Goal: Find specific page/section: Find specific page/section

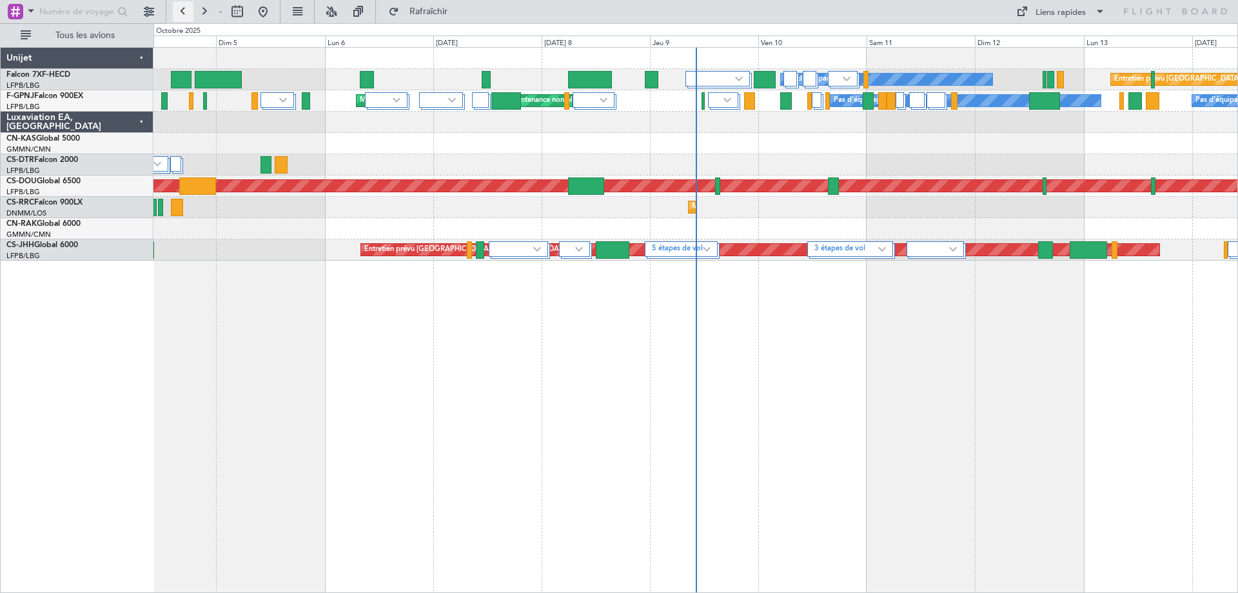
click at [184, 10] on button at bounding box center [183, 11] width 21 height 21
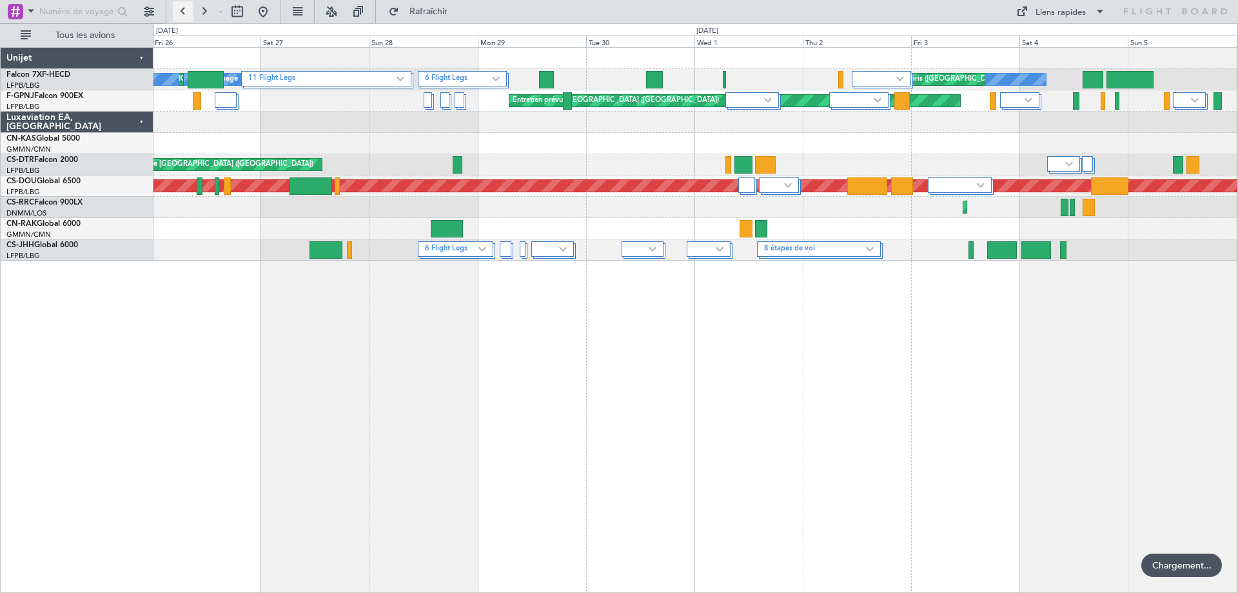
click at [184, 10] on button at bounding box center [183, 11] width 21 height 21
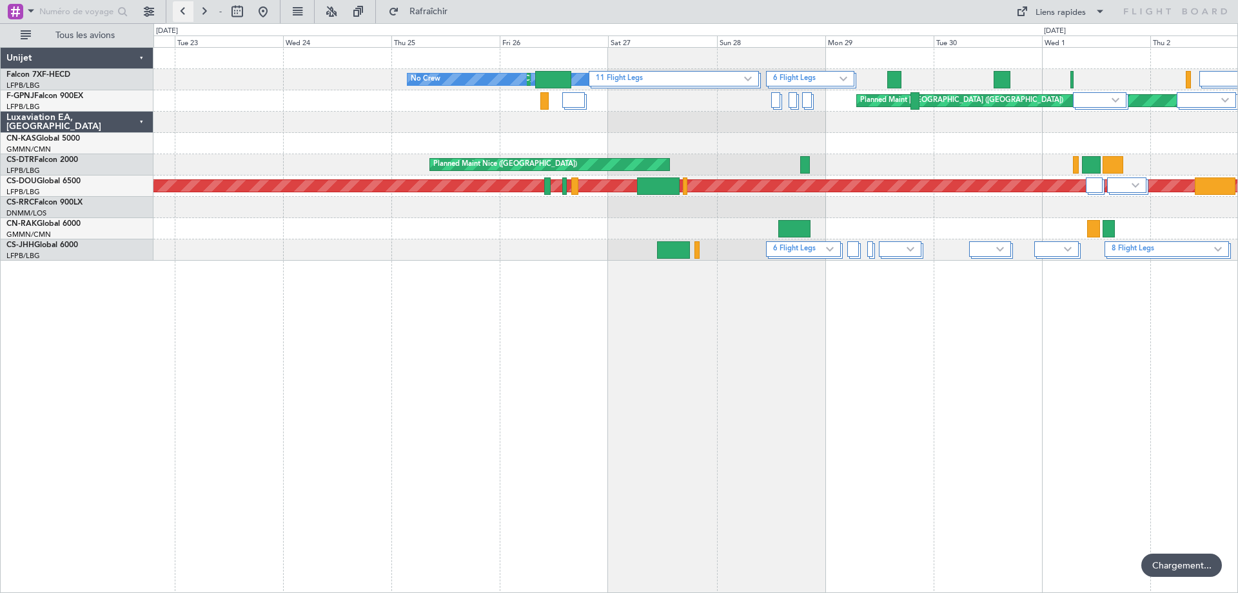
click at [184, 10] on button at bounding box center [183, 11] width 21 height 21
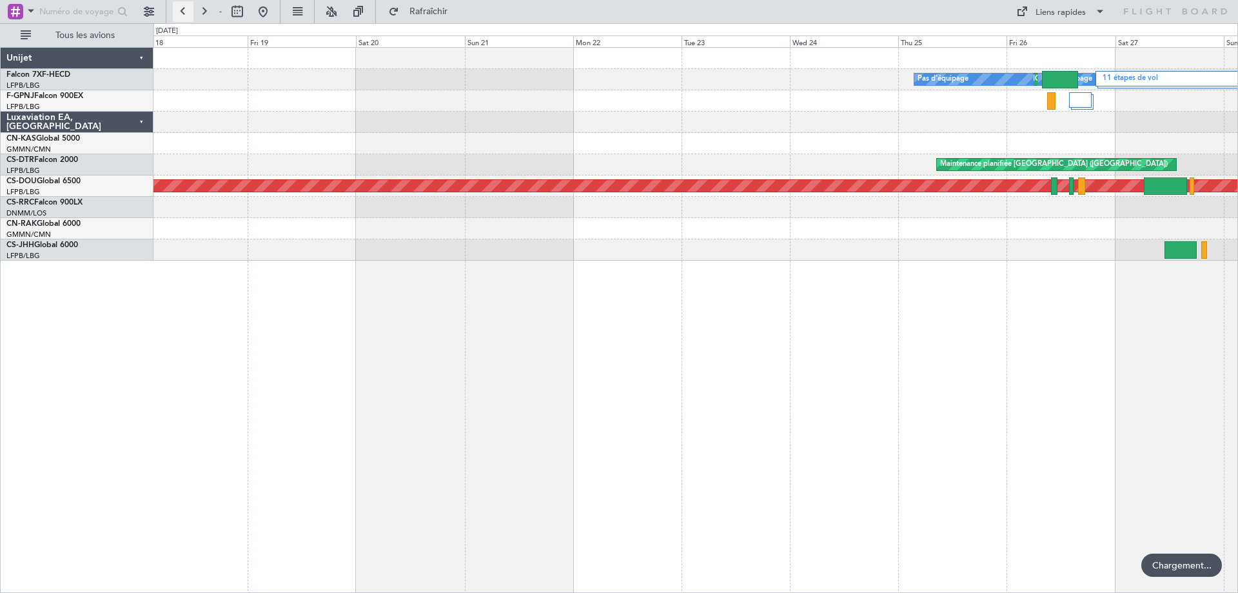
click at [184, 10] on button at bounding box center [183, 11] width 21 height 21
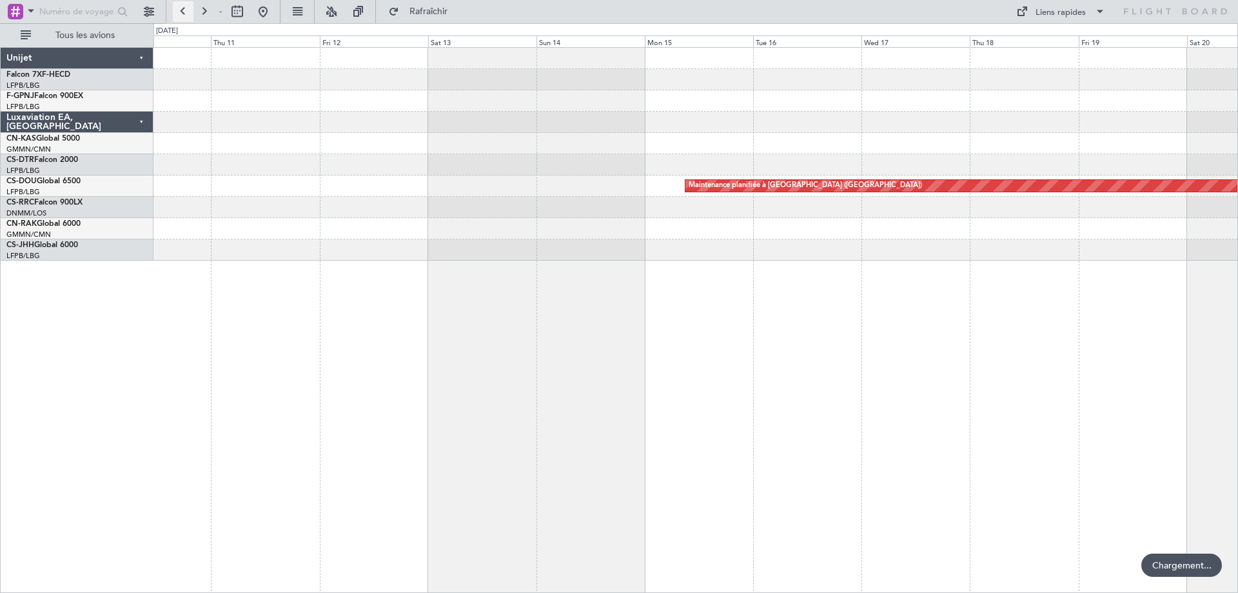
click at [184, 10] on button at bounding box center [183, 11] width 21 height 21
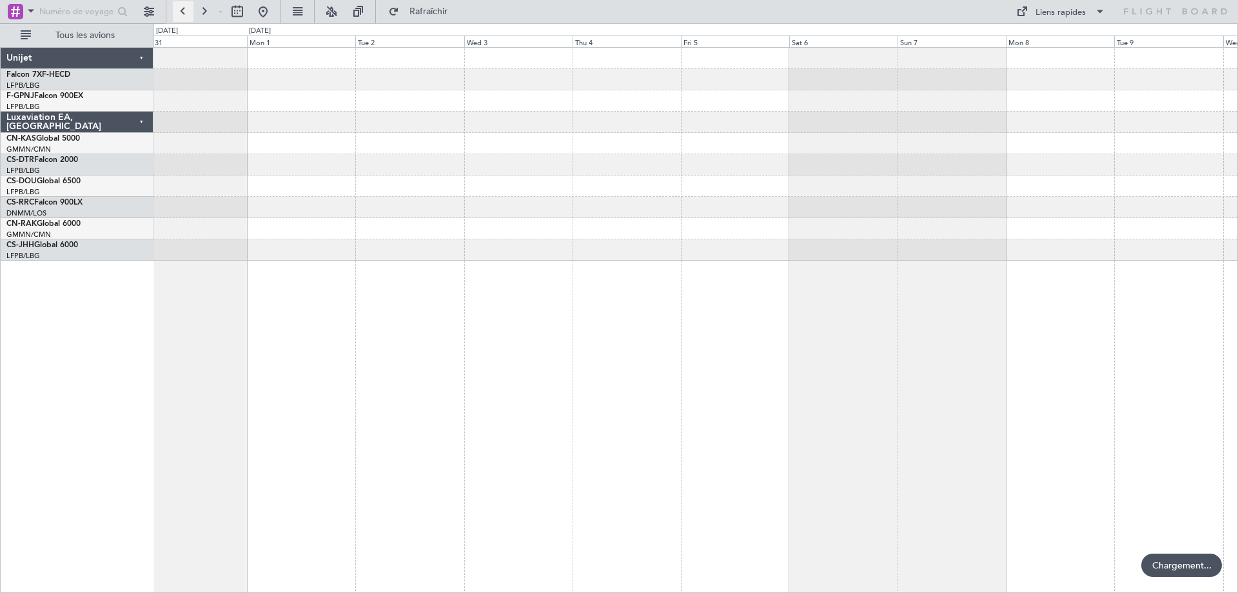
click at [184, 10] on button at bounding box center [183, 11] width 21 height 21
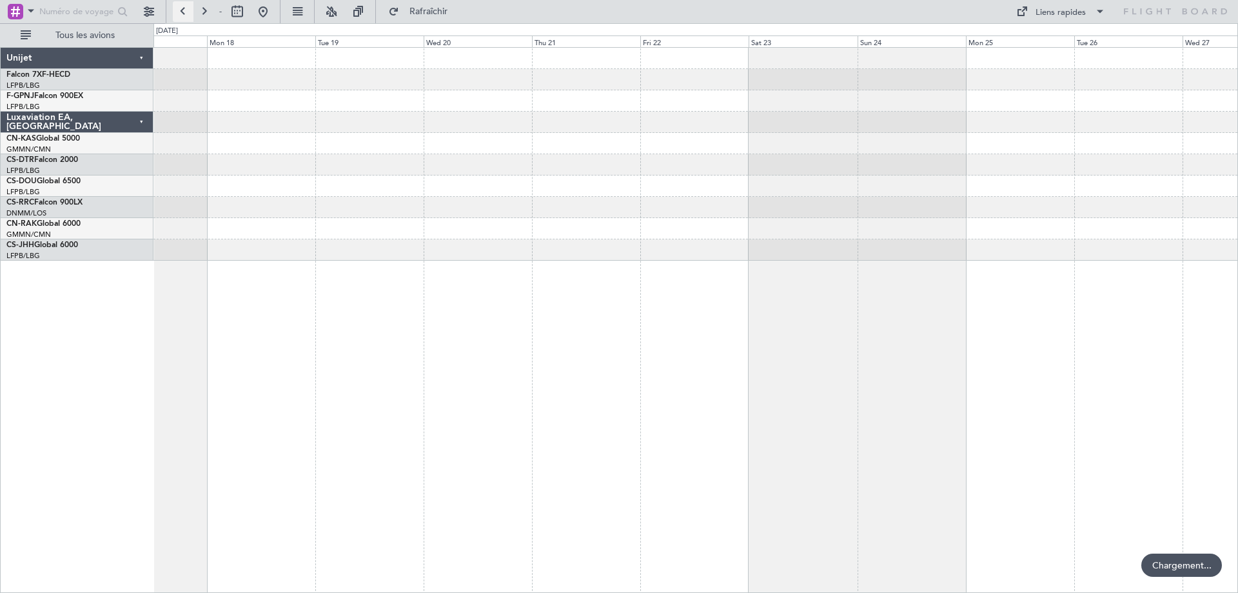
click at [184, 10] on button at bounding box center [183, 11] width 21 height 21
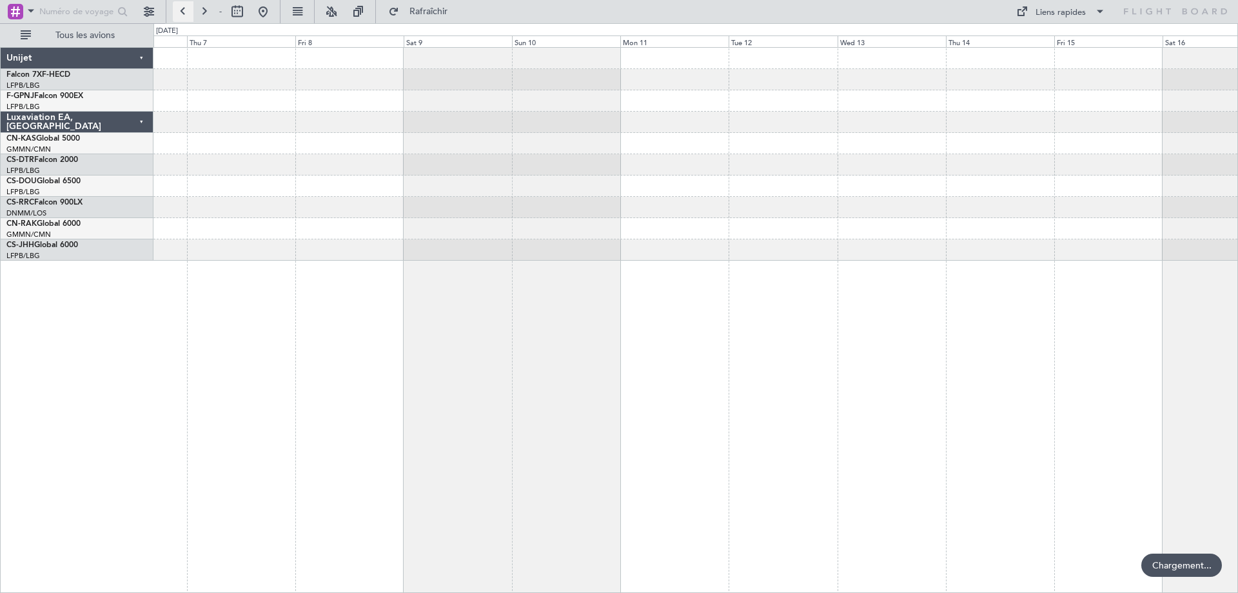
click at [184, 10] on button at bounding box center [183, 11] width 21 height 21
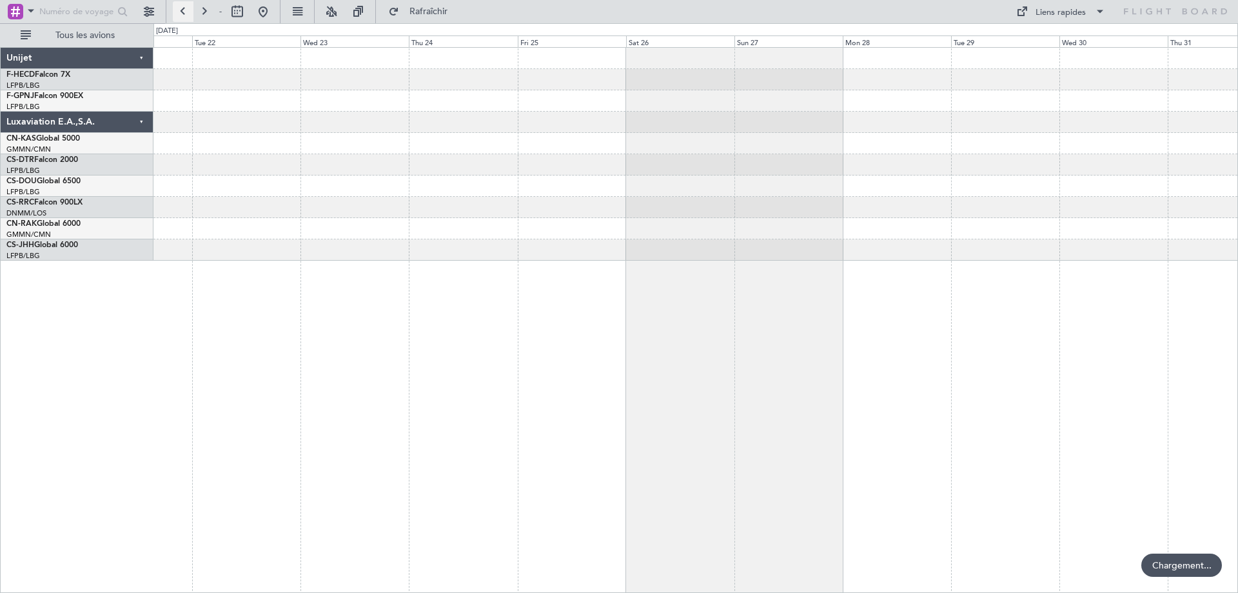
click at [184, 10] on button at bounding box center [183, 11] width 21 height 21
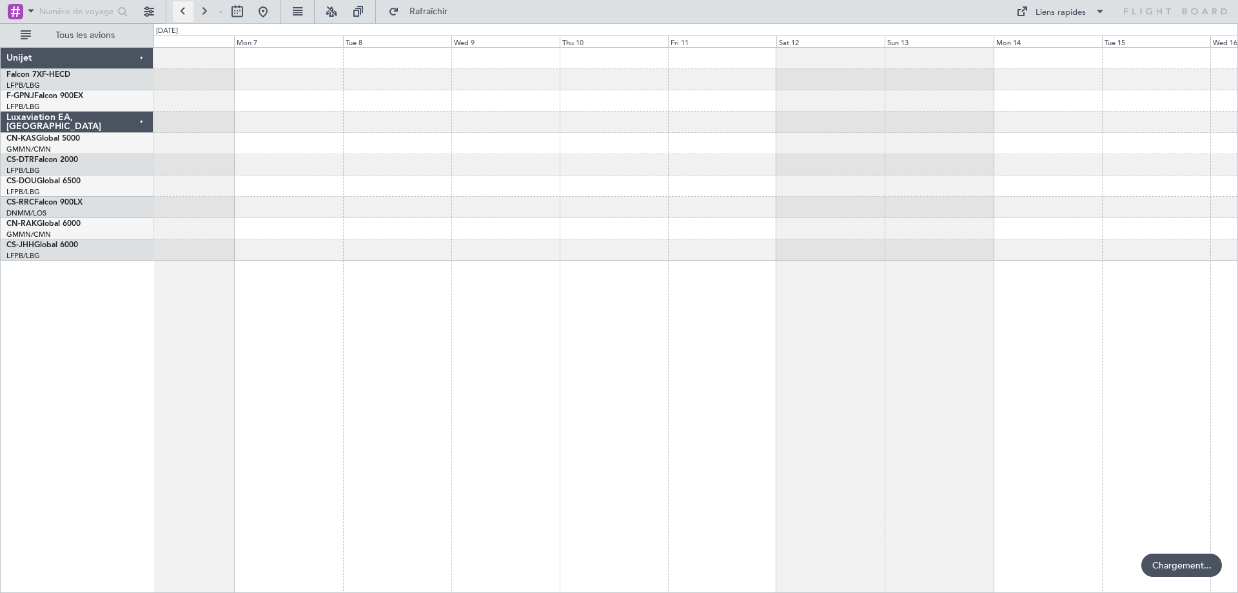
click at [184, 10] on button at bounding box center [183, 11] width 21 height 21
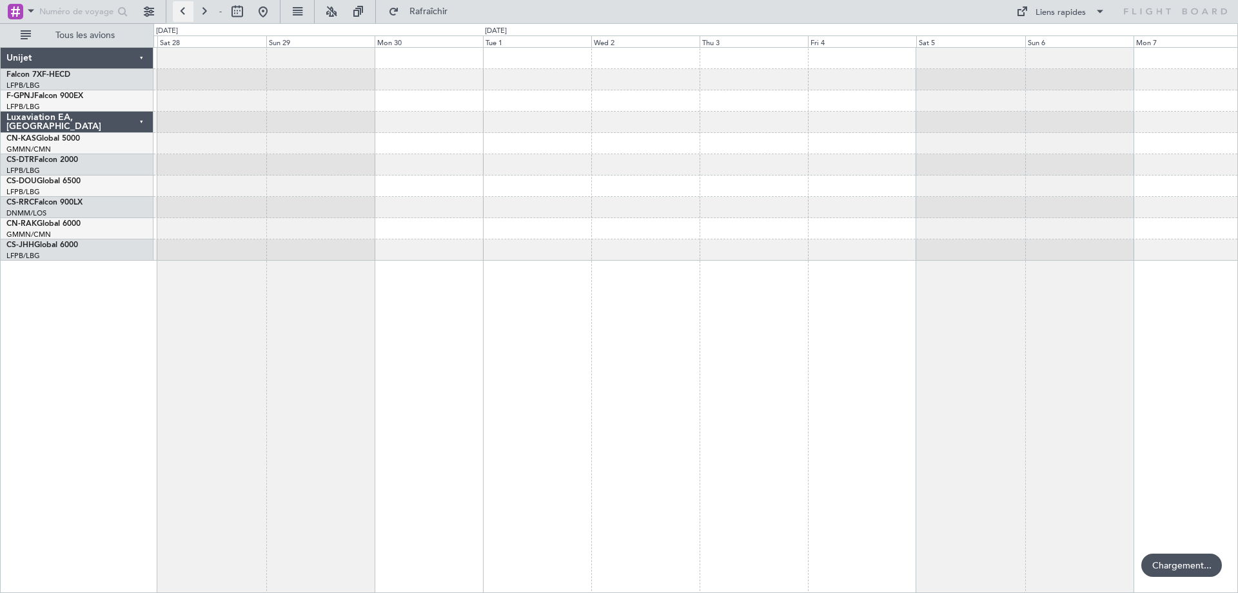
click at [184, 10] on button at bounding box center [183, 11] width 21 height 21
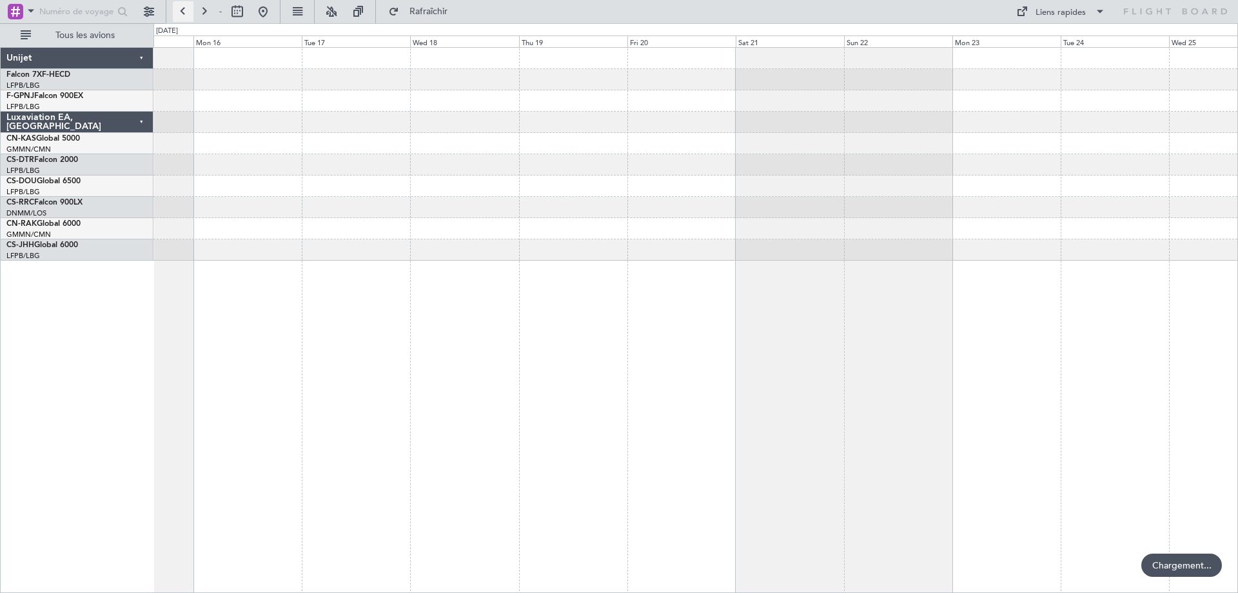
click at [184, 10] on button at bounding box center [183, 11] width 21 height 21
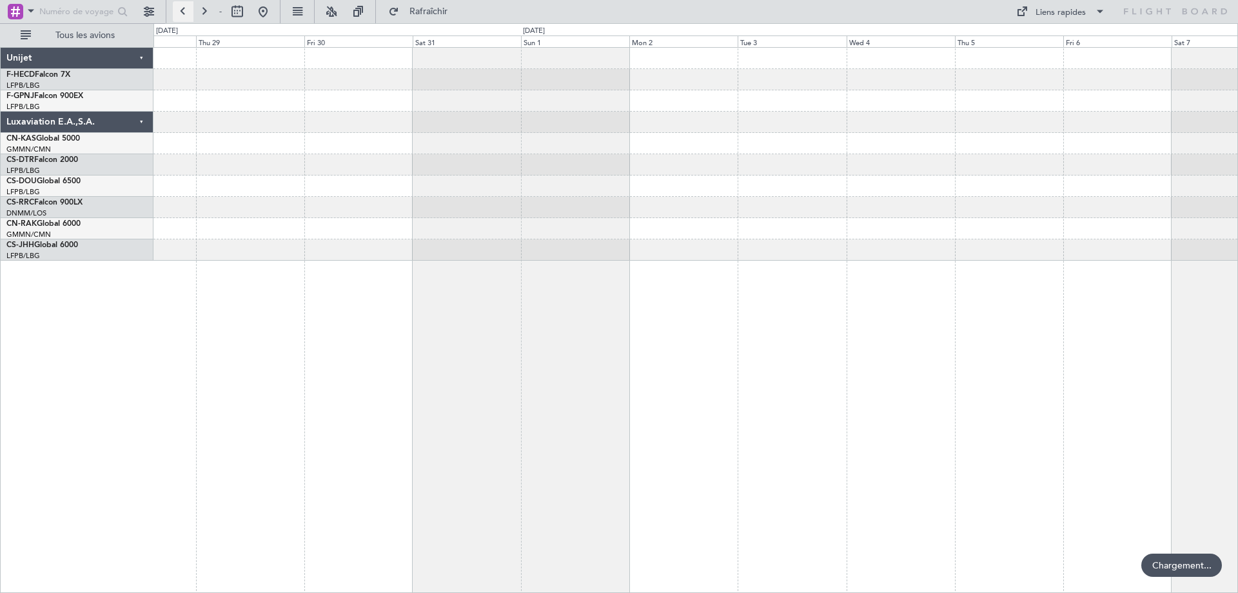
click at [184, 10] on button at bounding box center [183, 11] width 21 height 21
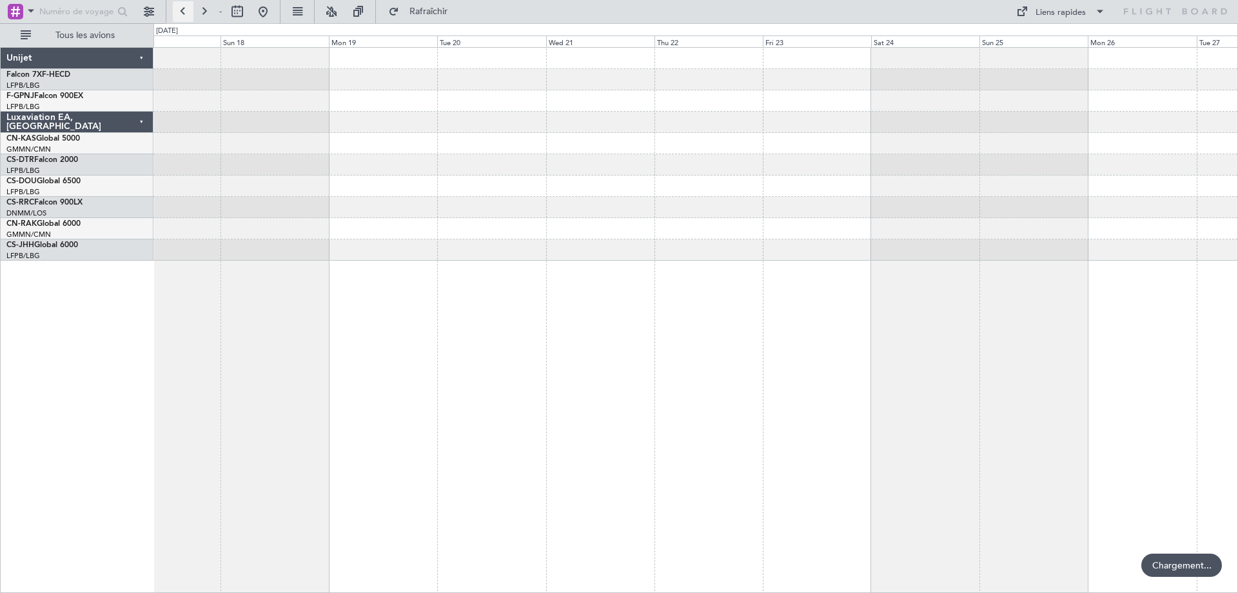
click at [184, 10] on button at bounding box center [183, 11] width 21 height 21
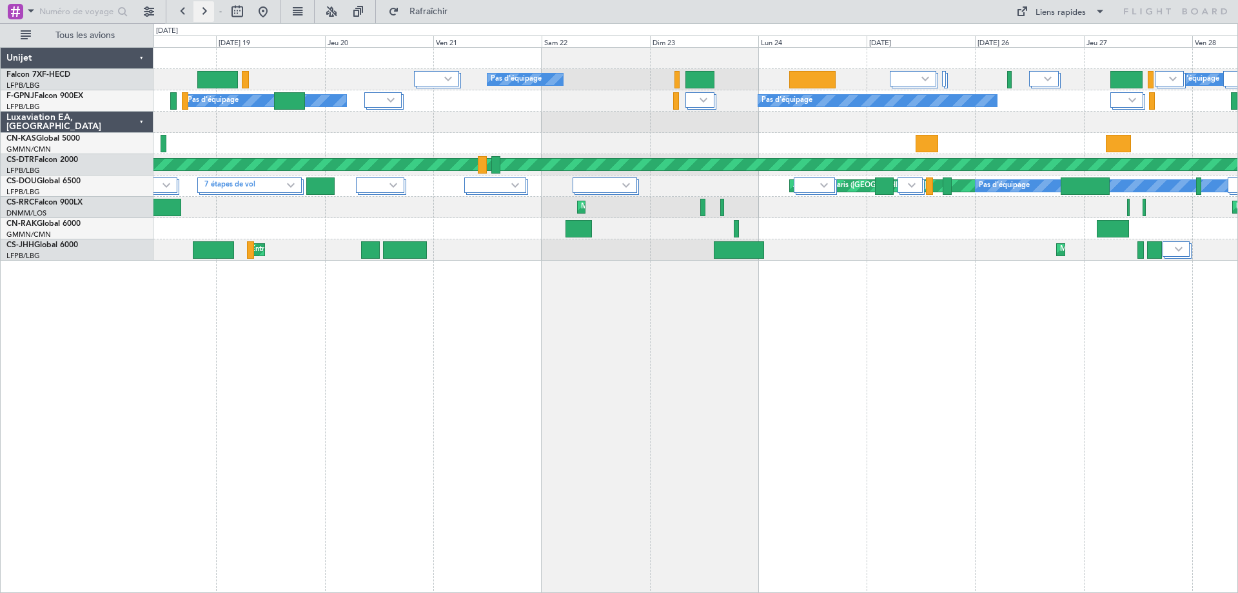
click at [206, 8] on button at bounding box center [203, 11] width 21 height 21
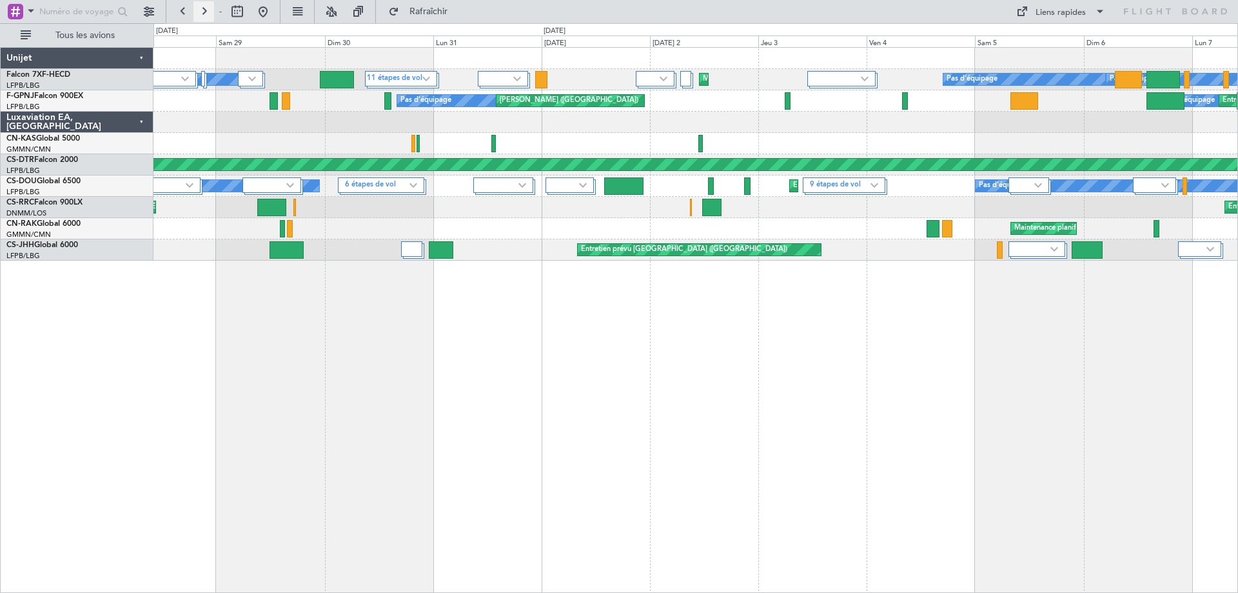
click at [206, 8] on button at bounding box center [203, 11] width 21 height 21
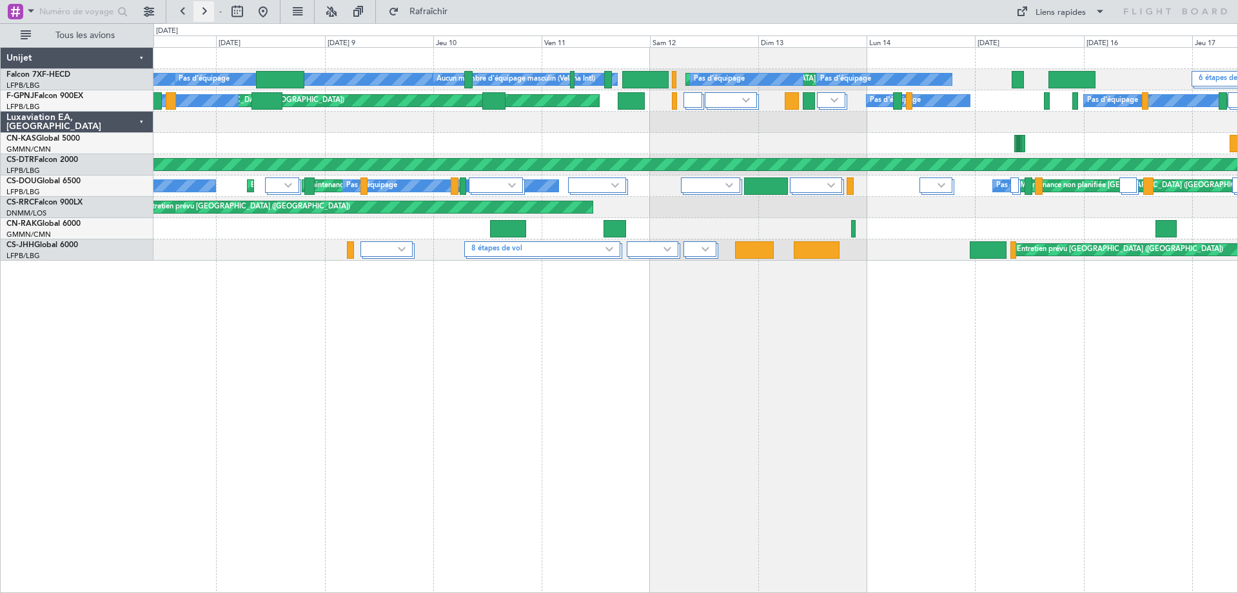
click at [206, 9] on button at bounding box center [203, 11] width 21 height 21
